Goal: Task Accomplishment & Management: Complete application form

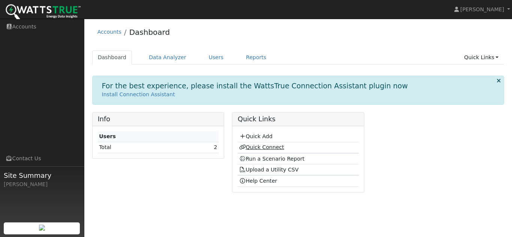
click at [262, 149] on link "Quick Connect" at bounding box center [261, 147] width 45 height 6
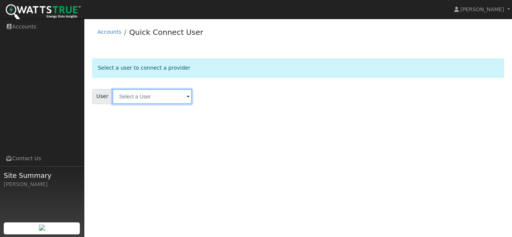
click at [158, 96] on input "text" at bounding box center [151, 96] width 79 height 15
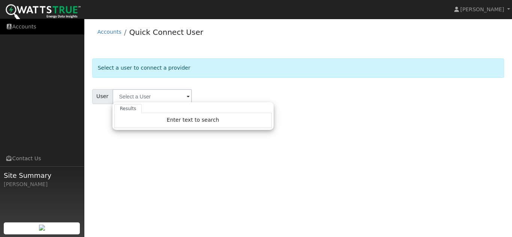
click at [14, 23] on link "Accounts" at bounding box center [42, 26] width 84 height 15
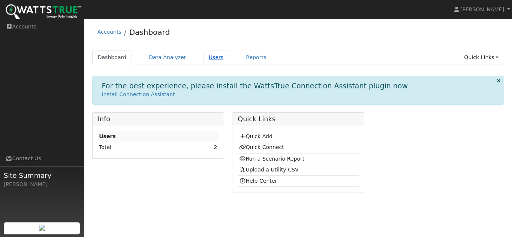
click at [207, 58] on link "Users" at bounding box center [216, 58] width 26 height 14
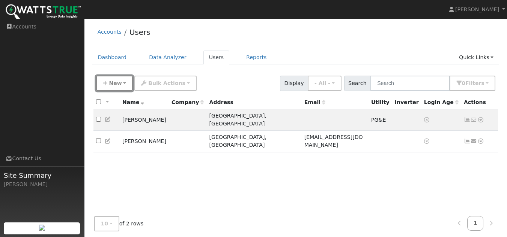
click at [109, 86] on span "New" at bounding box center [115, 83] width 13 height 6
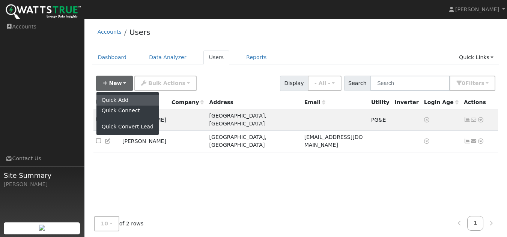
click at [115, 99] on link "Quick Add" at bounding box center [127, 100] width 62 height 10
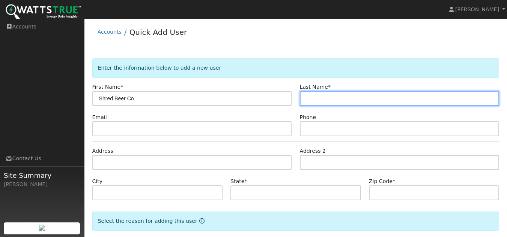
click at [318, 99] on input "text" at bounding box center [399, 98] width 199 height 15
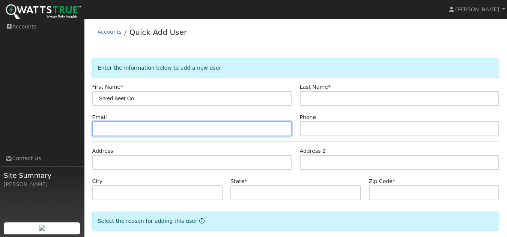
click at [249, 129] on input "text" at bounding box center [191, 128] width 199 height 15
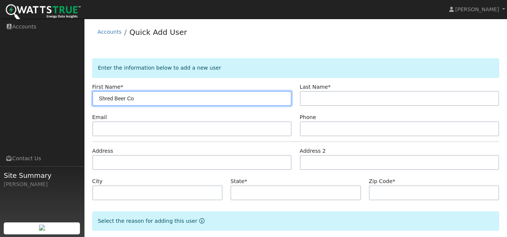
drag, startPoint x: 137, startPoint y: 98, endPoint x: 114, endPoint y: 95, distance: 22.7
click at [114, 95] on input "Shred Beer Co" at bounding box center [191, 98] width 199 height 15
type input "Shred"
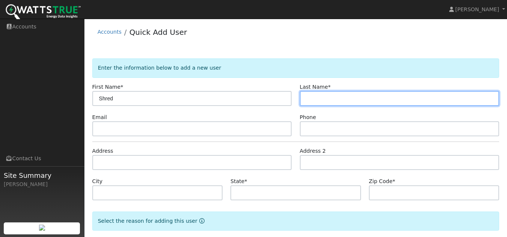
paste input "Beer Co"
type input "Beer Co"
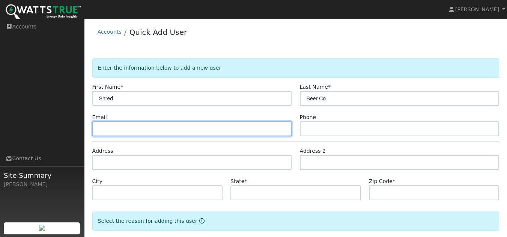
click at [140, 132] on input "text" at bounding box center [191, 128] width 199 height 15
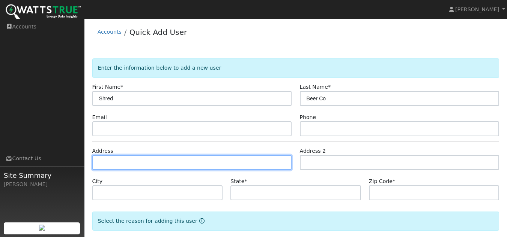
click at [150, 166] on input "text" at bounding box center [191, 162] width 199 height 15
paste input "Beer Co"
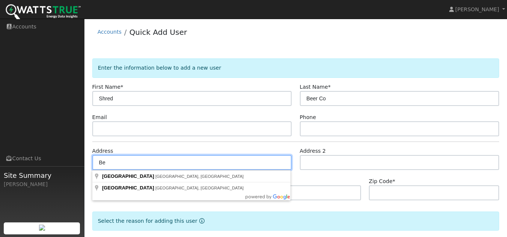
type input "B"
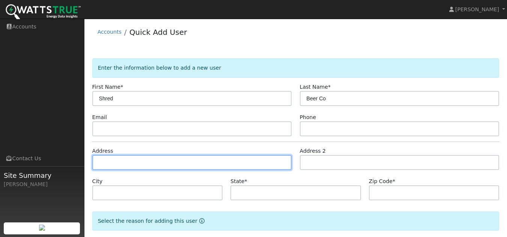
paste input "4480 Yankee Hill Rd Ste 100"
type input "4480 Yankee Hill Road"
type input "Rocklin"
type input "CA"
type input "95677"
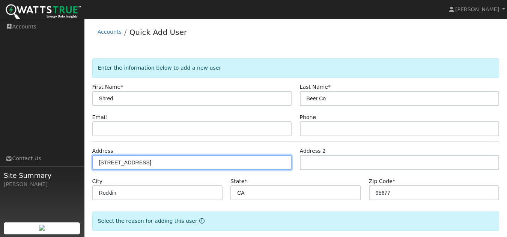
scroll to position [38, 0]
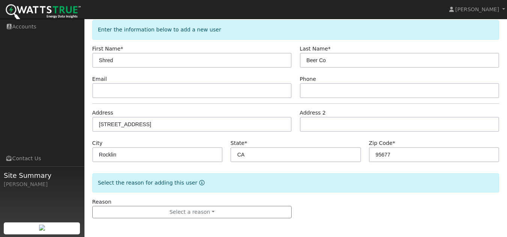
click at [290, 195] on form "Enter the information below to add a new user First Name * Shred Last Name * Be…" at bounding box center [295, 126] width 407 height 213
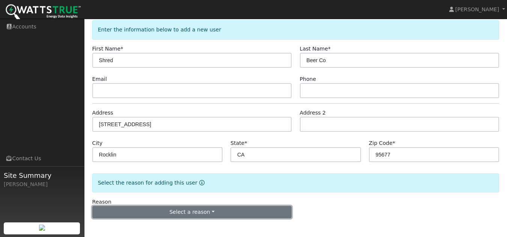
click at [192, 214] on button "Select a reason" at bounding box center [191, 212] width 199 height 13
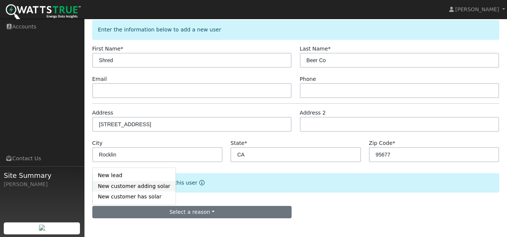
click at [132, 187] on link "New customer adding solar" at bounding box center [134, 186] width 83 height 10
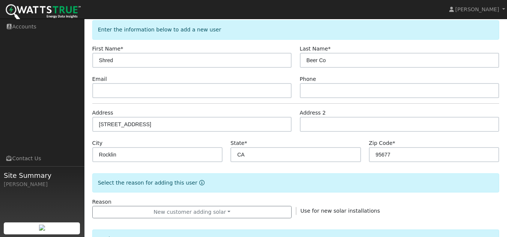
click at [342, 196] on form "Enter the information below to add a new user First Name * Shred Last Name * Be…" at bounding box center [295, 231] width 407 height 422
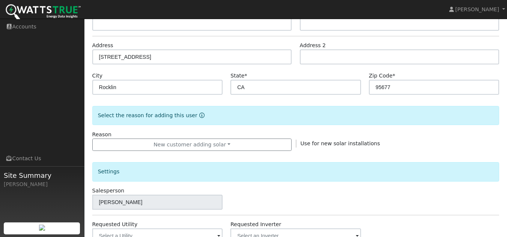
scroll to position [188, 0]
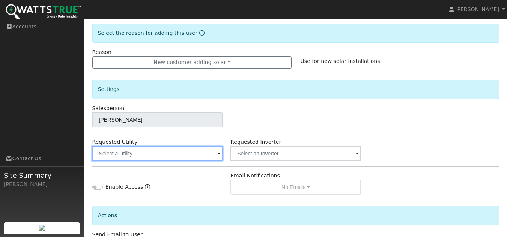
click at [132, 153] on input "text" at bounding box center [157, 153] width 130 height 15
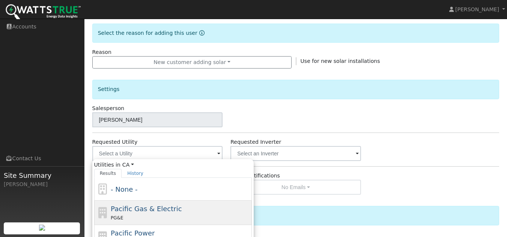
click at [136, 216] on div "PG&E" at bounding box center [180, 218] width 139 height 8
type input "Pacific Gas & Electric"
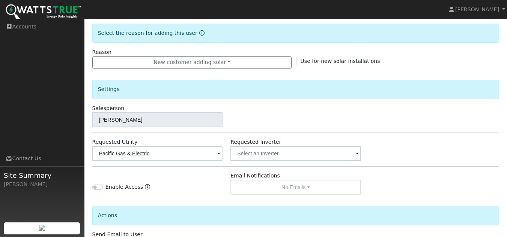
click at [456, 135] on div "Settings Salesperson Aaron Findley Requested Utility Pacific Gas & Electric Req…" at bounding box center [295, 132] width 407 height 126
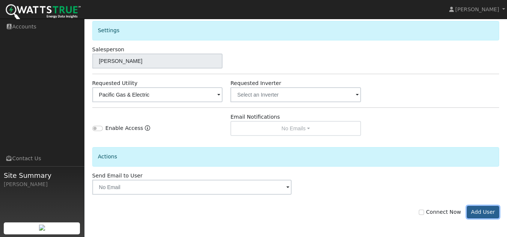
click at [481, 214] on button "Add User" at bounding box center [482, 212] width 33 height 13
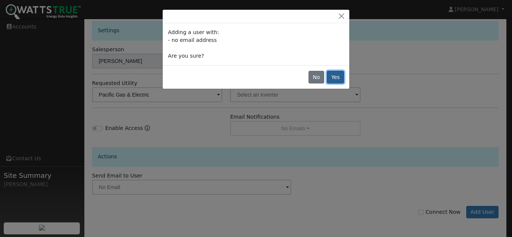
click at [341, 75] on button "Yes" at bounding box center [335, 77] width 17 height 13
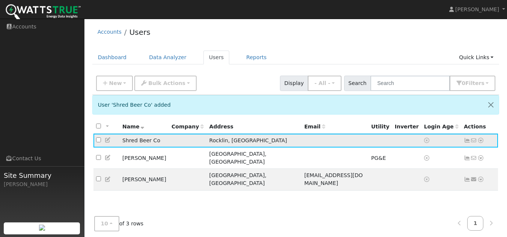
click at [147, 142] on td "Shred Beer Co" at bounding box center [144, 141] width 49 height 14
click at [244, 56] on link "Reports" at bounding box center [255, 58] width 31 height 14
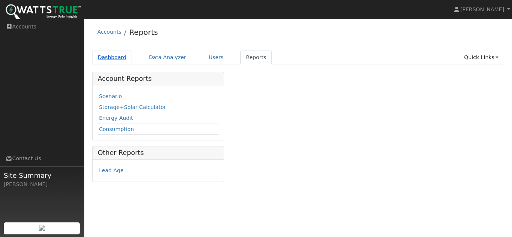
click at [111, 58] on link "Dashboard" at bounding box center [112, 58] width 40 height 14
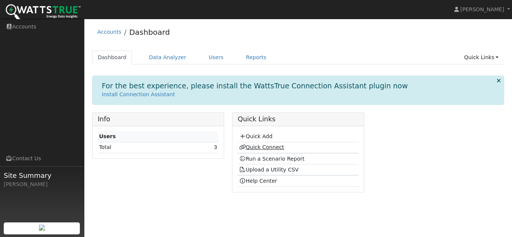
click at [262, 149] on link "Quick Connect" at bounding box center [261, 147] width 45 height 6
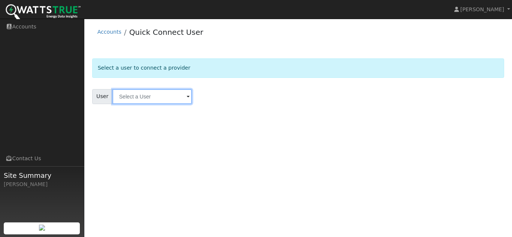
click at [169, 102] on input "text" at bounding box center [151, 96] width 79 height 15
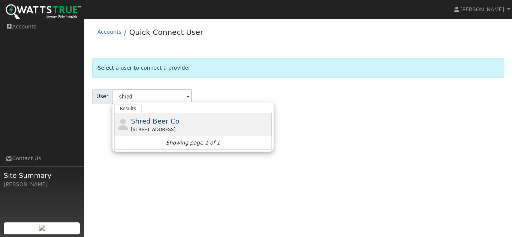
click at [161, 118] on span "Shred Beer Co" at bounding box center [155, 121] width 48 height 8
type input "Shred Beer Co"
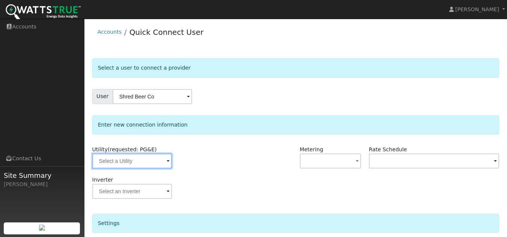
click at [129, 167] on input "text" at bounding box center [131, 161] width 79 height 15
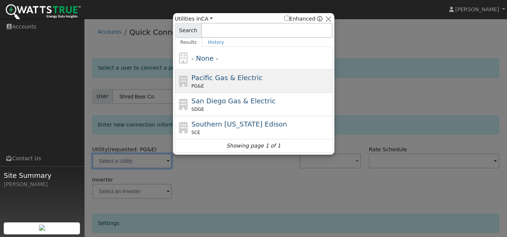
click at [215, 84] on div "PG&E" at bounding box center [260, 86] width 139 height 7
type input "PG&E"
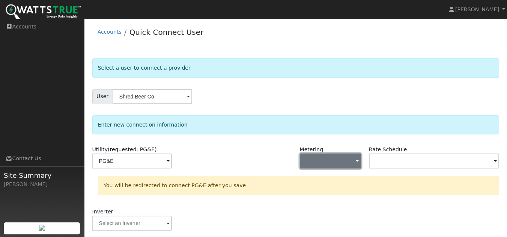
click at [323, 160] on button "button" at bounding box center [330, 161] width 61 height 15
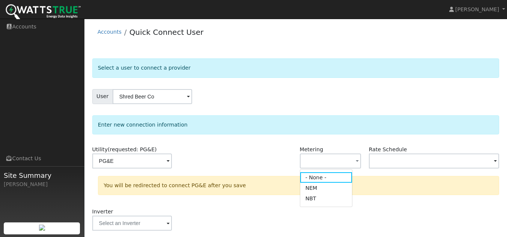
click at [323, 149] on div "Metering - None - NEM NBT" at bounding box center [329, 161] width 69 height 30
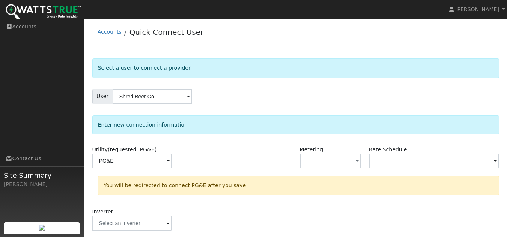
click at [252, 161] on div at bounding box center [260, 161] width 69 height 30
click at [258, 146] on div at bounding box center [260, 161] width 69 height 30
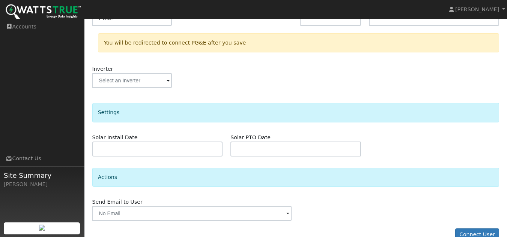
scroll to position [158, 0]
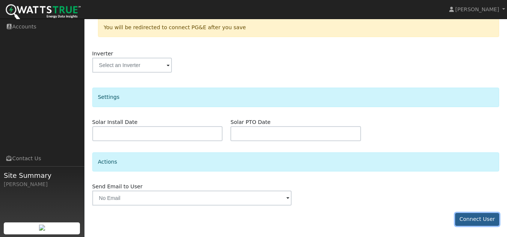
click at [488, 219] on button "Connect User" at bounding box center [477, 219] width 44 height 13
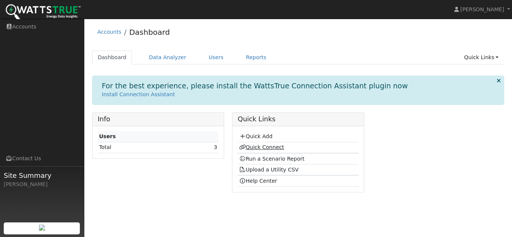
click at [277, 148] on link "Quick Connect" at bounding box center [261, 147] width 45 height 6
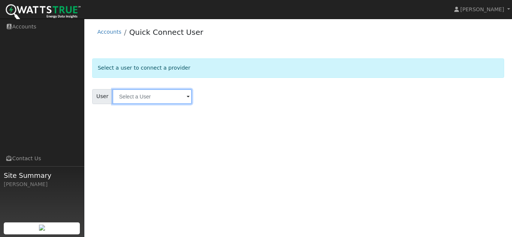
click at [145, 96] on input "text" at bounding box center [151, 96] width 79 height 15
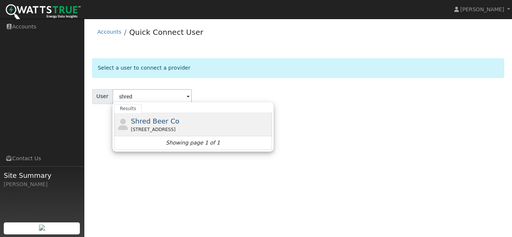
click at [147, 125] on span "Shred Beer Co" at bounding box center [155, 121] width 48 height 8
type input "Shred Beer Co"
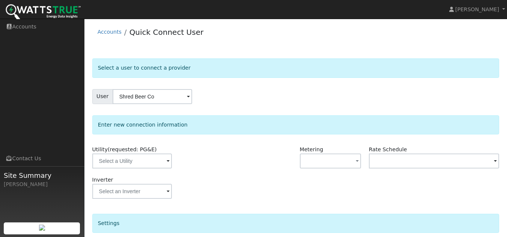
scroll to position [126, 0]
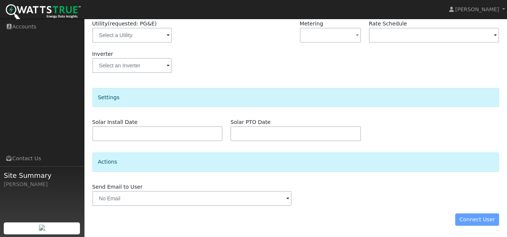
click at [474, 220] on div "Connect User" at bounding box center [295, 220] width 415 height 13
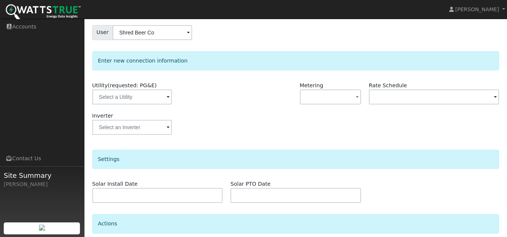
scroll to position [0, 0]
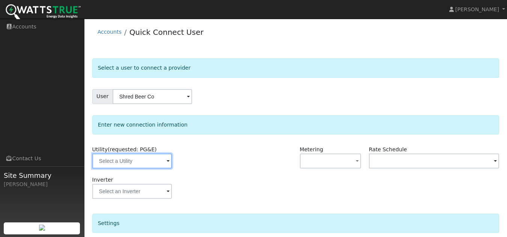
click at [140, 164] on input "text" at bounding box center [131, 161] width 79 height 15
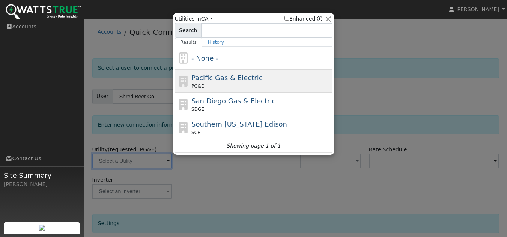
click at [234, 89] on div "PG&E" at bounding box center [260, 86] width 139 height 7
type input "PG&E"
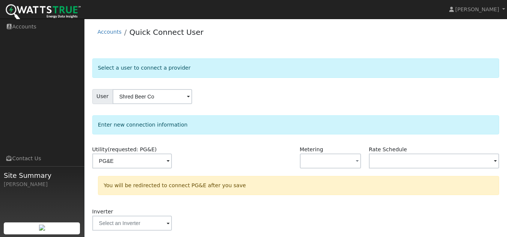
click at [402, 112] on form "Select a user to connect a provider User Shred Beer Co Account Default Account …" at bounding box center [295, 224] width 407 height 333
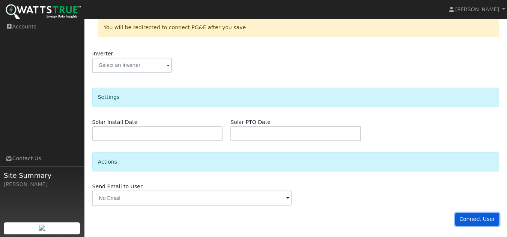
click at [478, 217] on button "Connect User" at bounding box center [477, 219] width 44 height 13
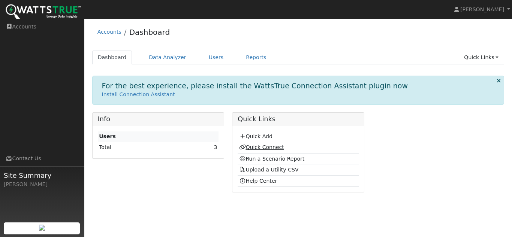
click at [251, 146] on link "Quick Connect" at bounding box center [261, 147] width 45 height 6
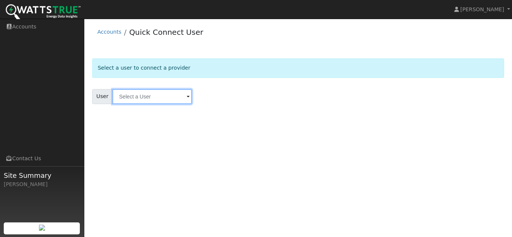
click at [160, 96] on input "text" at bounding box center [151, 96] width 79 height 15
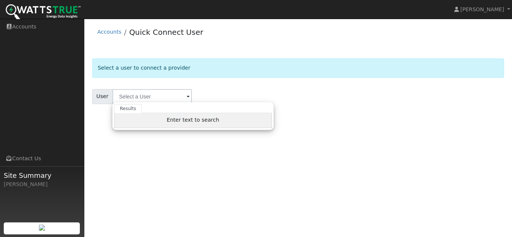
click at [165, 122] on div "Enter text to search" at bounding box center [192, 120] width 157 height 15
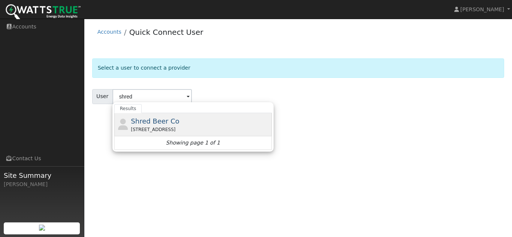
click at [160, 118] on span "Shred Beer Co" at bounding box center [155, 121] width 48 height 8
type input "Shred Beer Co"
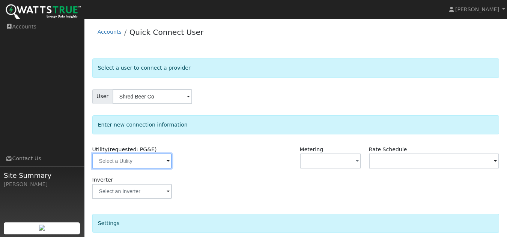
click at [145, 167] on input "text" at bounding box center [131, 161] width 79 height 15
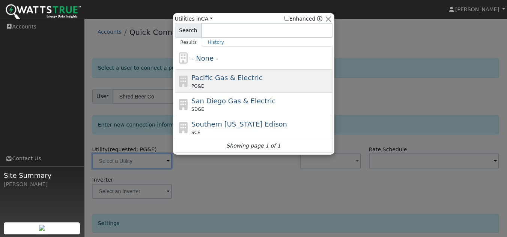
click at [230, 79] on span "Pacific Gas & Electric" at bounding box center [226, 78] width 71 height 8
type input "PG&E"
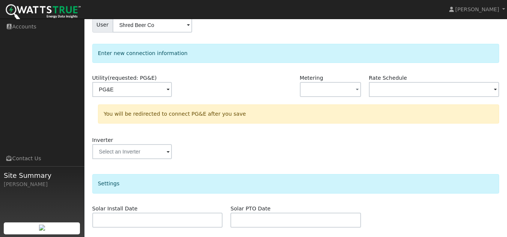
scroll to position [158, 0]
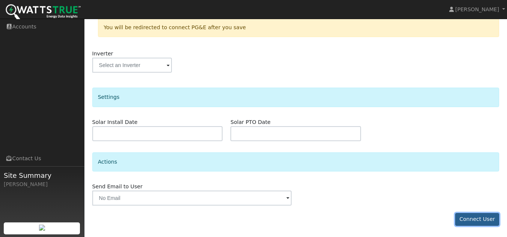
click at [481, 217] on button "Connect User" at bounding box center [477, 219] width 44 height 13
